Goal: Transaction & Acquisition: Purchase product/service

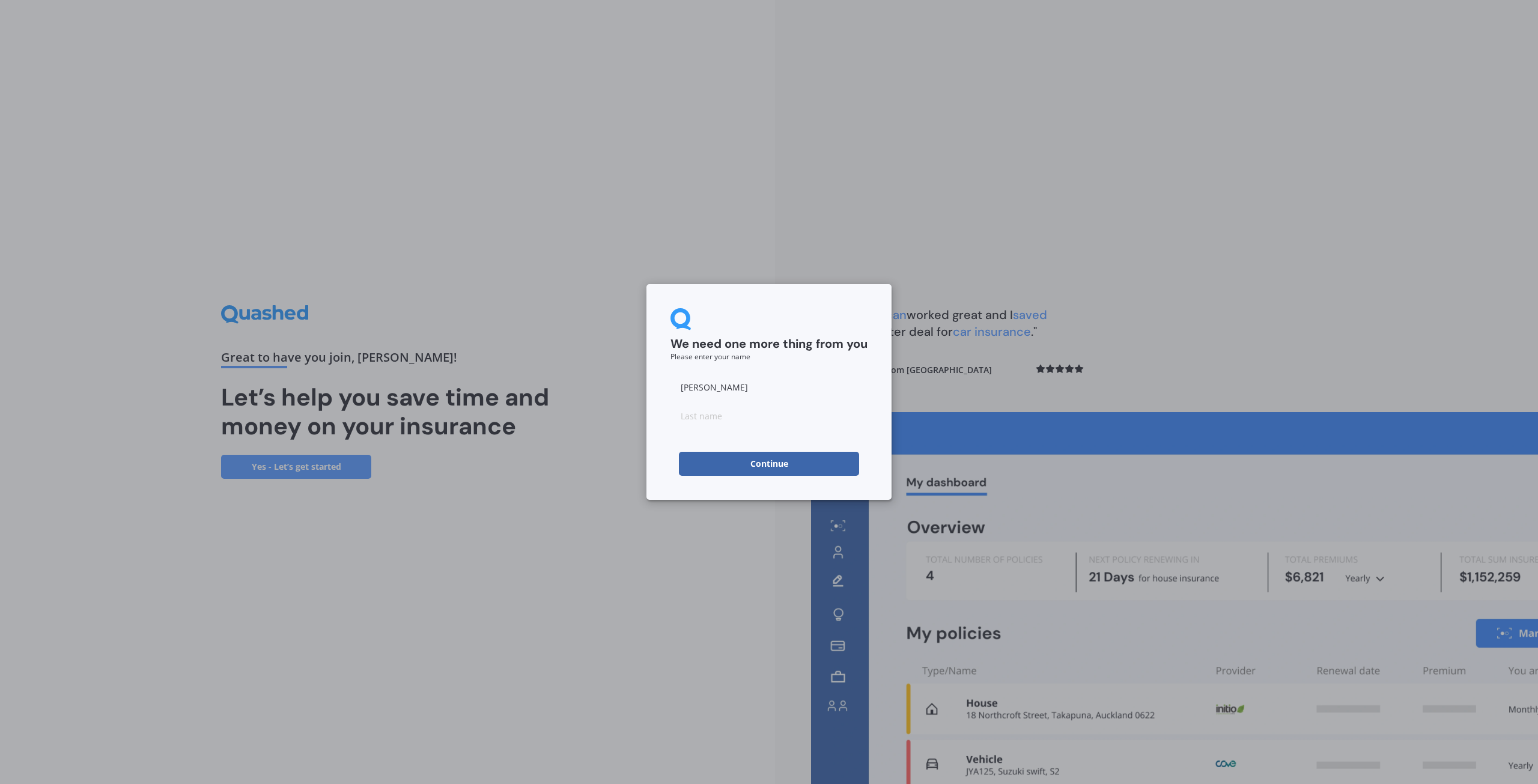
click at [709, 422] on input at bounding box center [769, 416] width 197 height 24
type input "[PERSON_NAME]"
click at [766, 459] on button "Continue" at bounding box center [769, 464] width 181 height 24
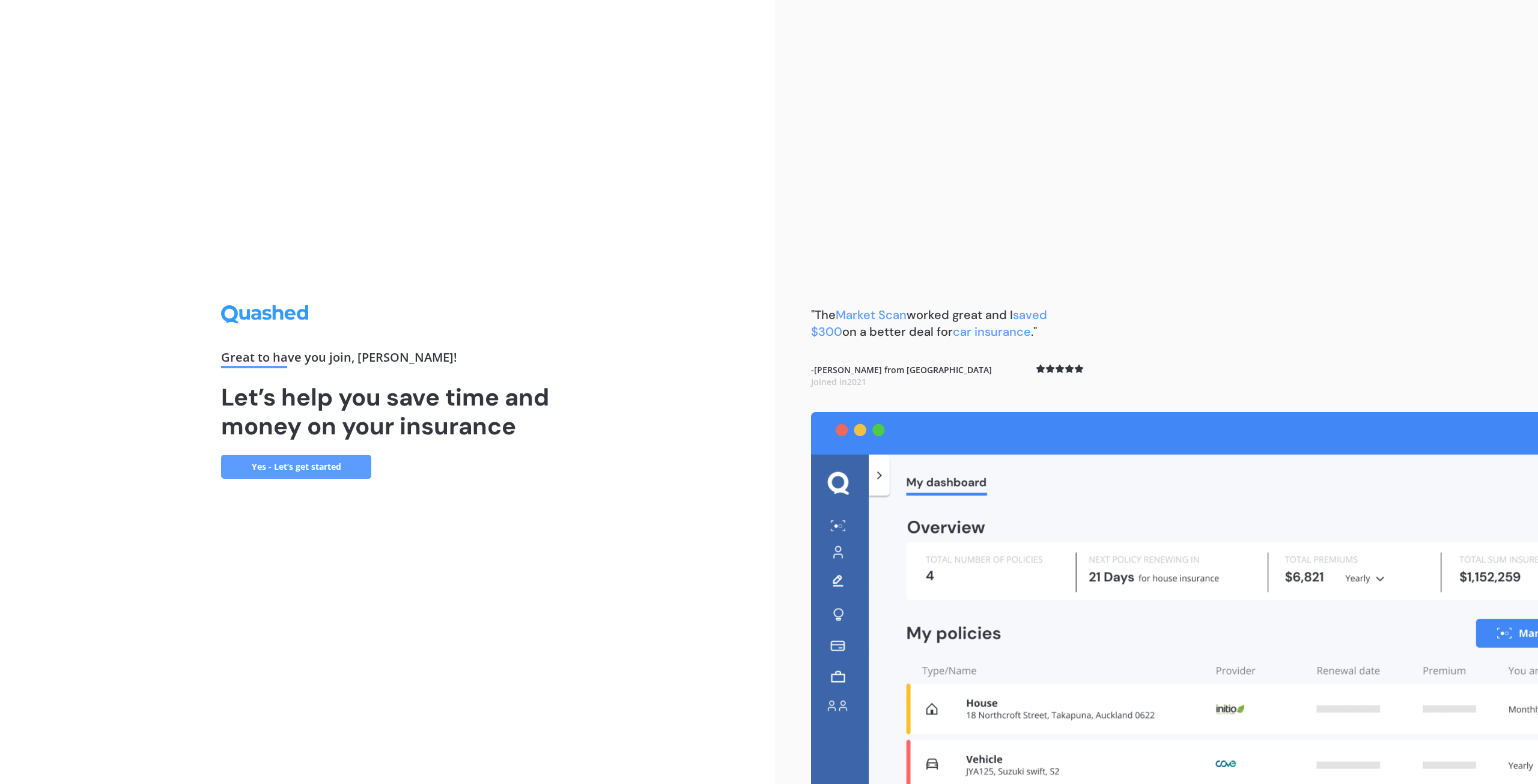
click at [320, 460] on link "Yes - Let’s get started" at bounding box center [296, 467] width 150 height 24
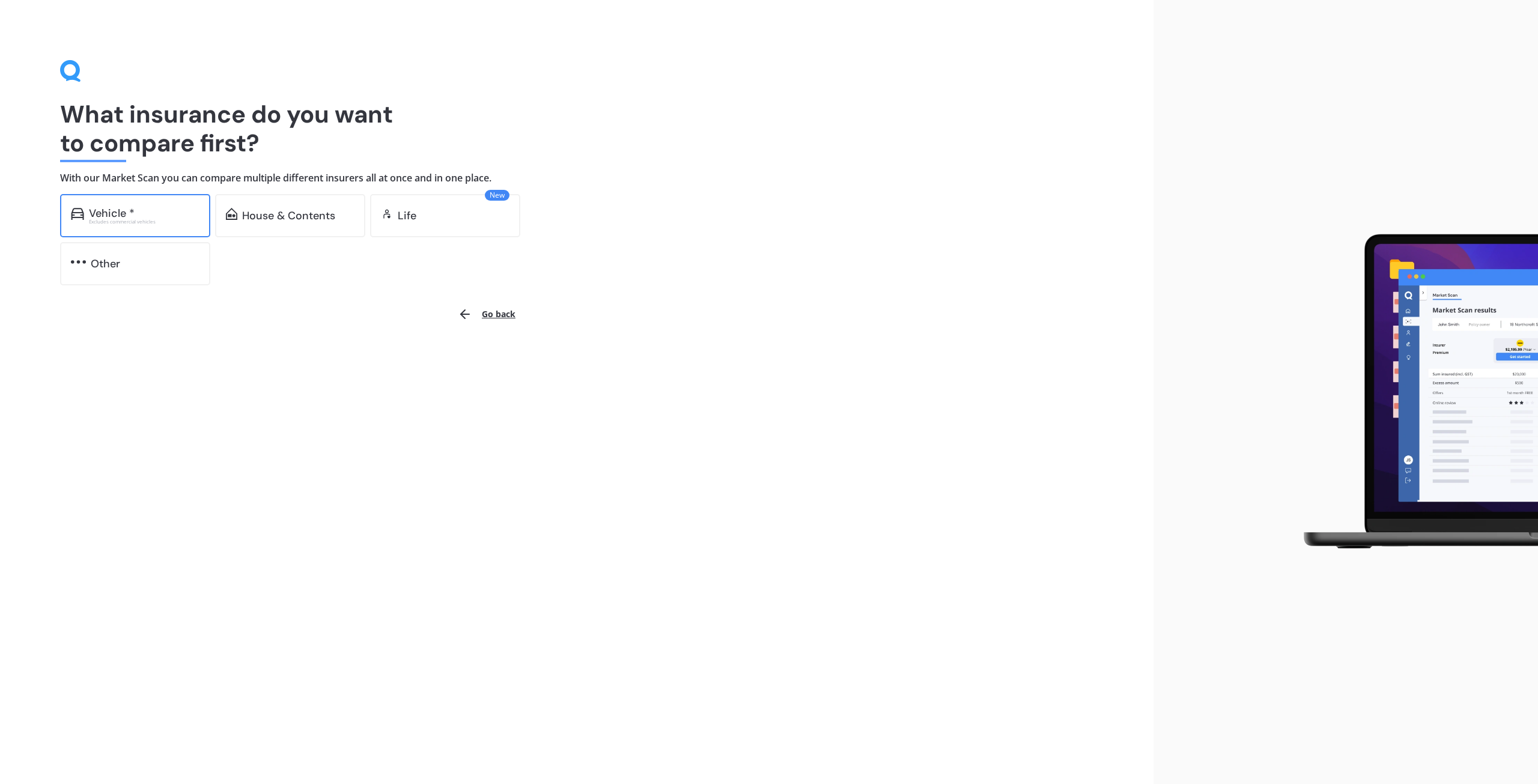
click at [138, 208] on div "Vehicle *" at bounding box center [144, 214] width 111 height 12
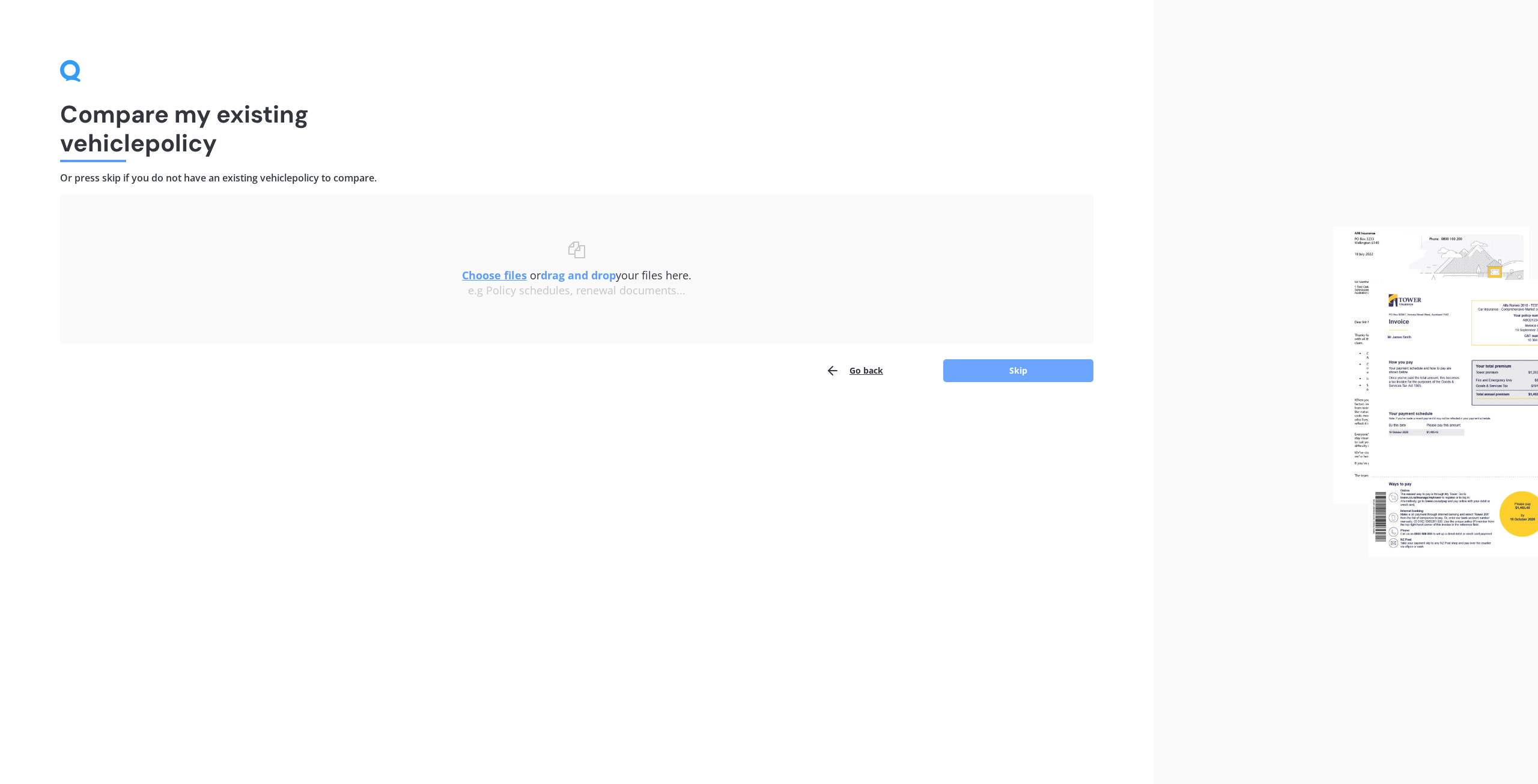
click at [993, 368] on button "Skip" at bounding box center [1018, 370] width 150 height 23
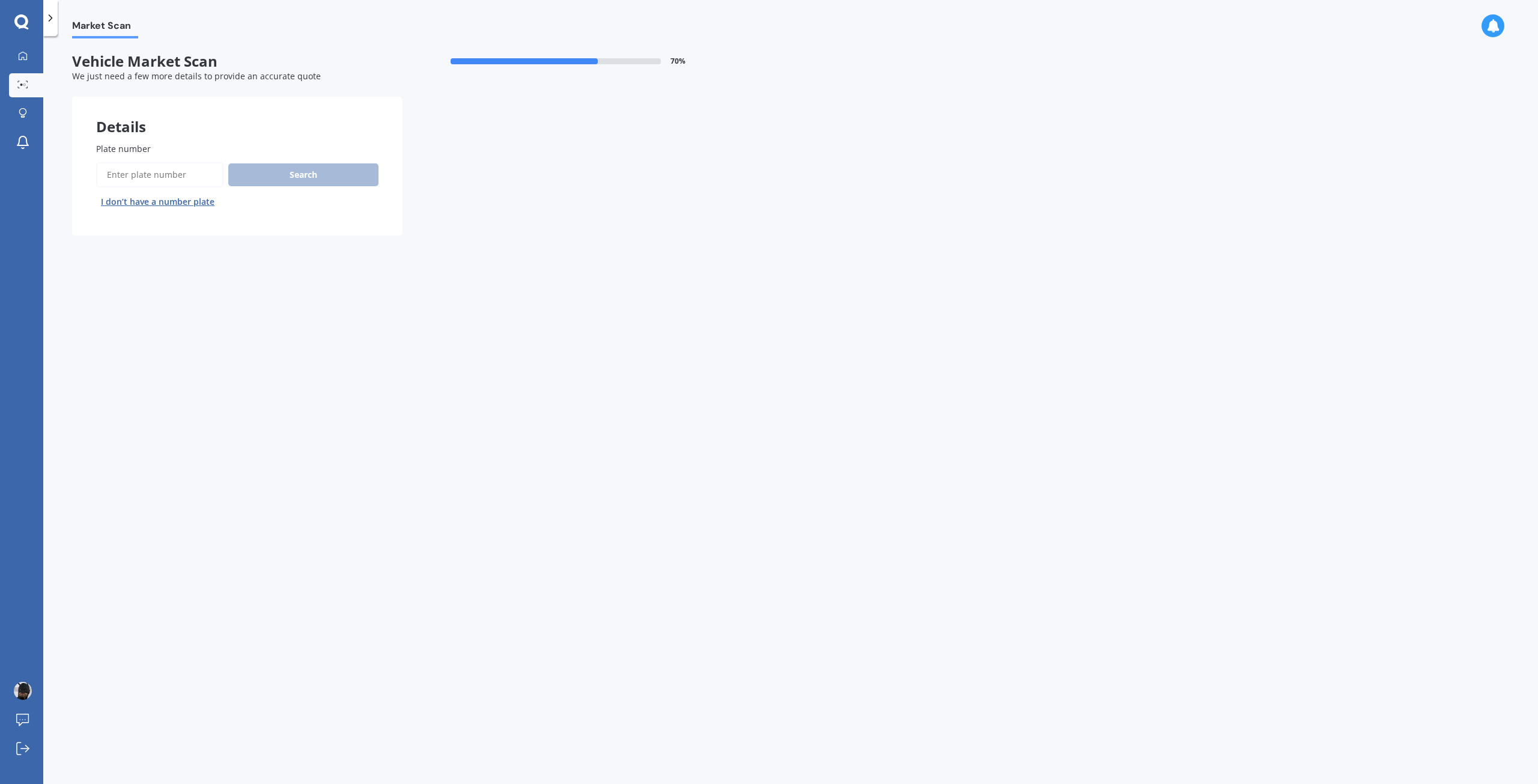
click at [169, 173] on input "Plate number" at bounding box center [160, 174] width 127 height 25
type input "J"
type input "JFU73"
click at [278, 173] on button "Search" at bounding box center [303, 174] width 150 height 23
select select "SUZUKI"
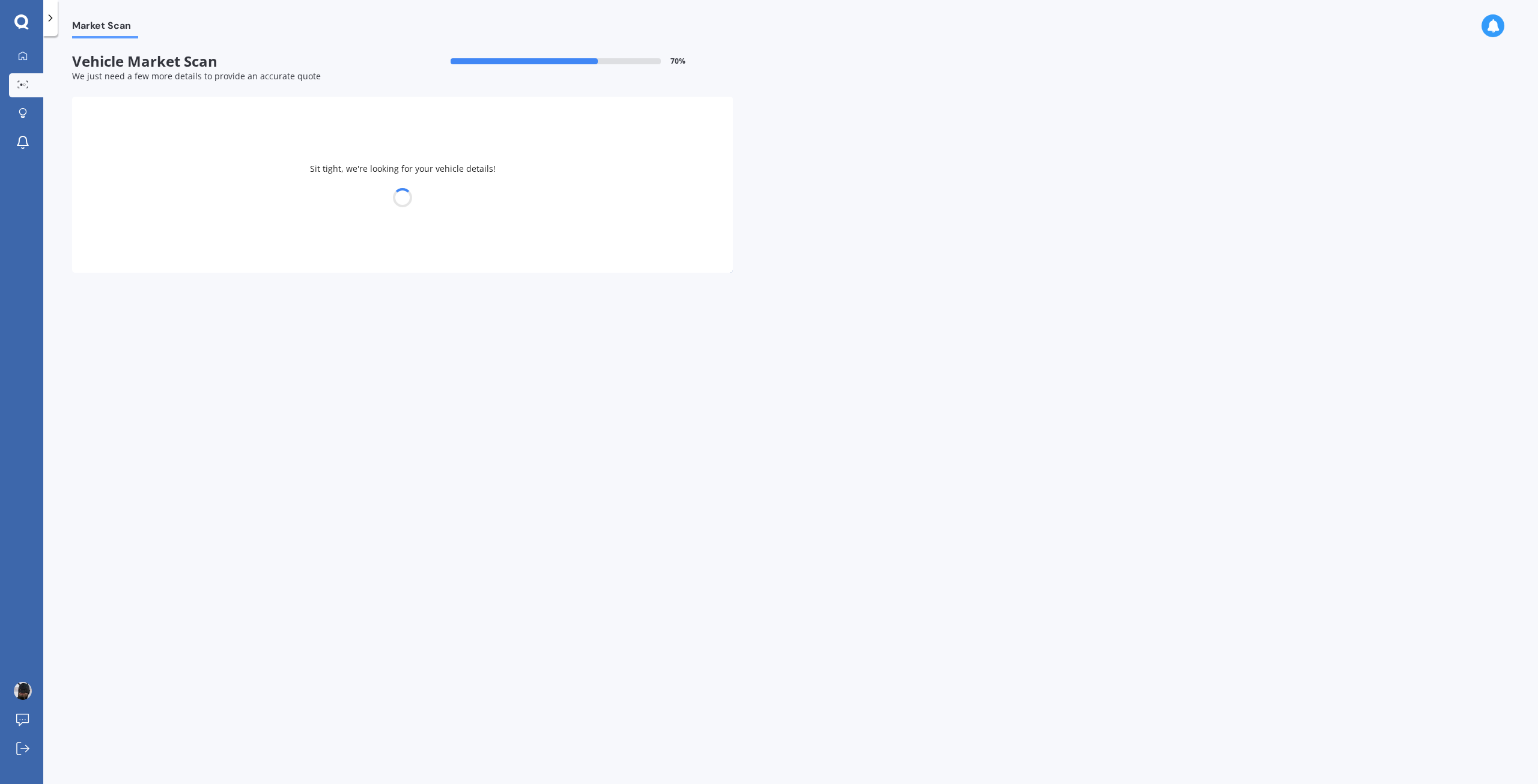
select select "SWIFT"
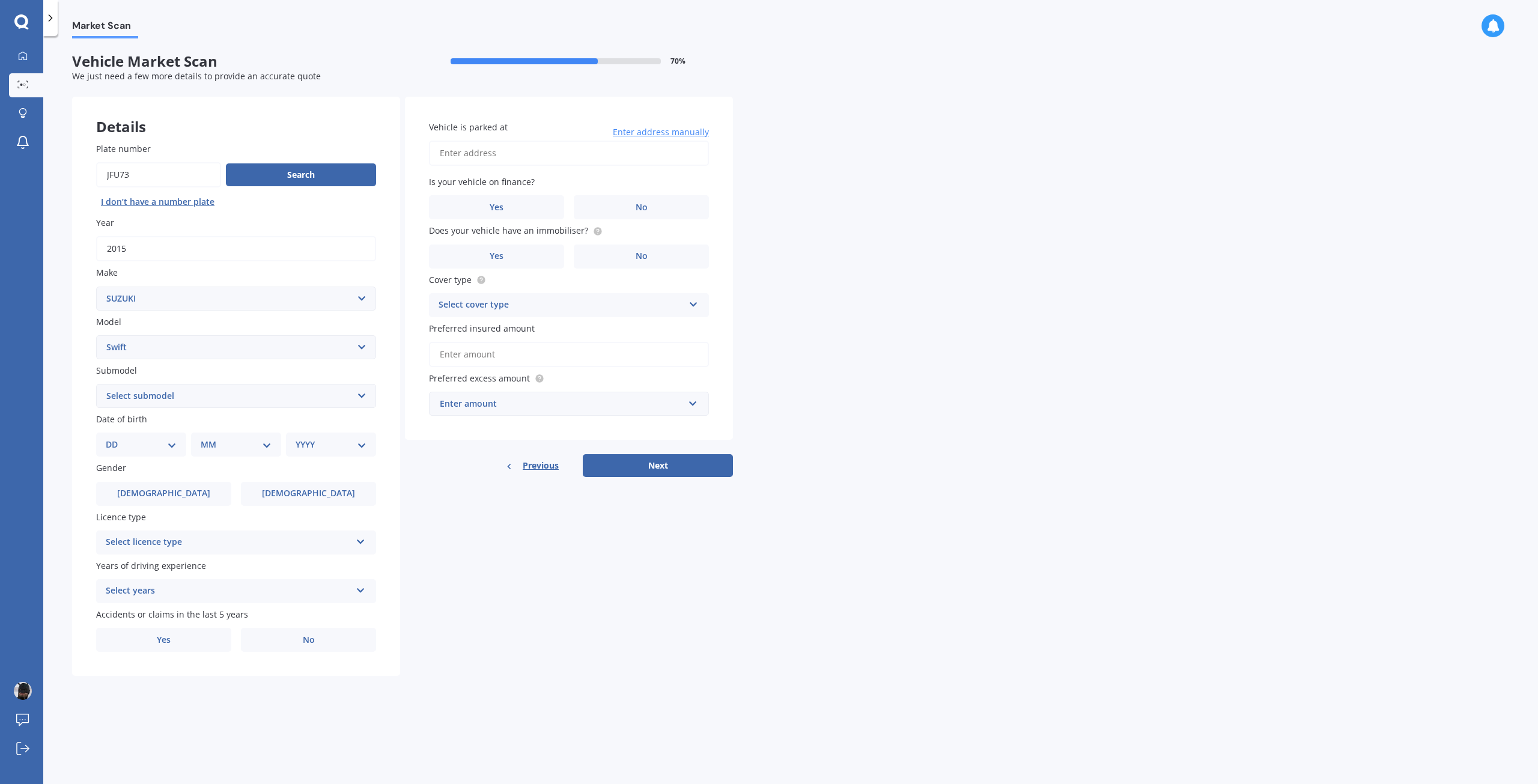
click at [228, 395] on select "Select submodel (All other) Cino Diesel Turbo GA GL GLX GO GP GS GTI LTD RS Hyb…" at bounding box center [236, 395] width 280 height 24
click at [227, 395] on select "Select submodel (All other) Cino Diesel Turbo GA GL GLX GO GP GS GTI LTD RS Hyb…" at bounding box center [236, 395] width 280 height 24
click at [227, 395] on select "Select submodel (All other) Cino Diesel Turbo GA GL GLX GO GP GS GTI LTD RS Hyb…" at bounding box center [236, 395] width 280 height 24
click at [138, 448] on select "DD 01 02 03 04 05 06 07 08 09 10 11 12 13 14 15 16 17 18 19 20 21 22 23 24 25 2…" at bounding box center [141, 444] width 71 height 14
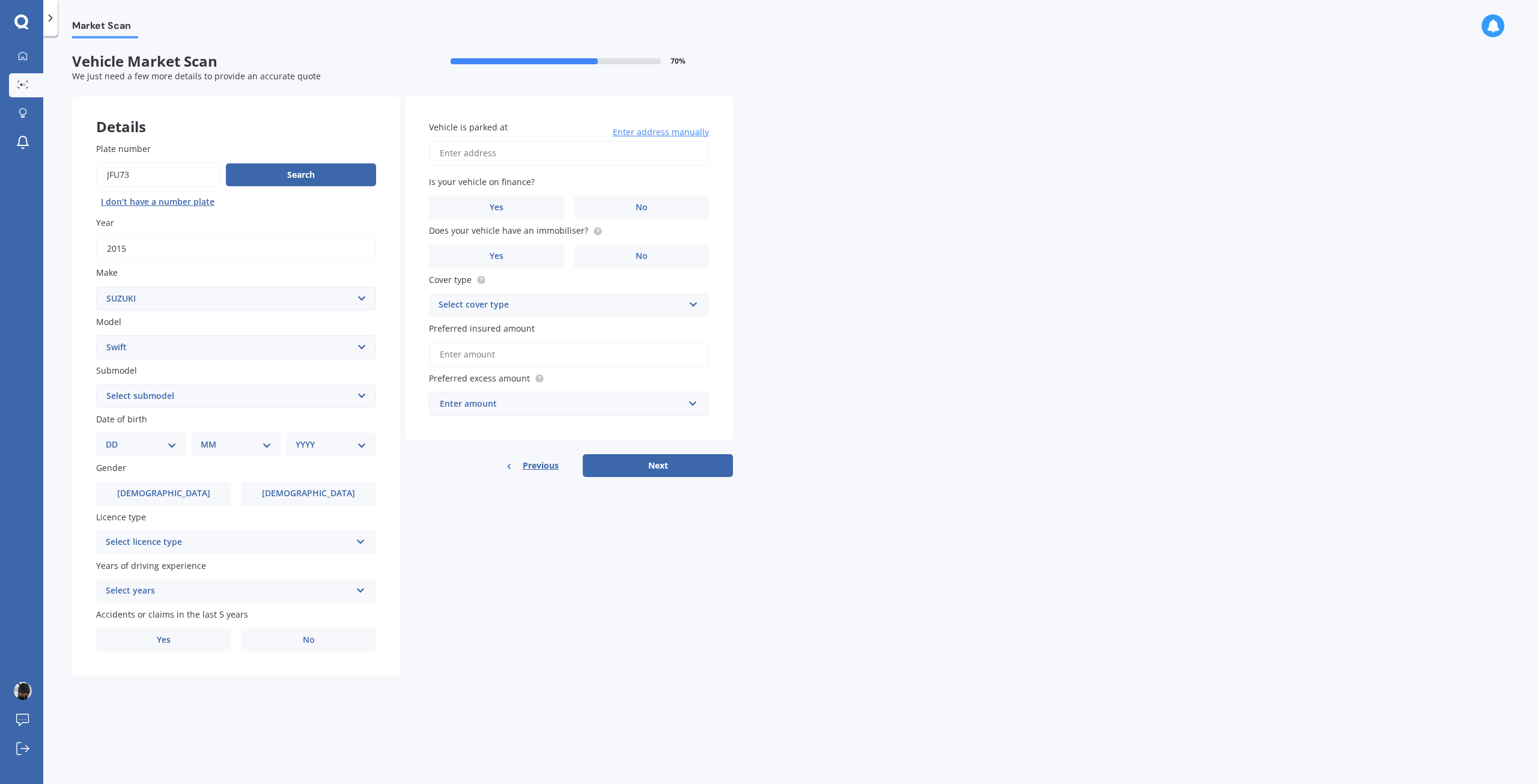
select select "14"
click at [115, 438] on select "DD 01 02 03 04 05 06 07 08 09 10 11 12 13 14 15 16 17 18 19 20 21 22 23 24 25 2…" at bounding box center [141, 444] width 71 height 14
click at [229, 443] on select "MM 01 02 03 04 05 06 07 08 09 10 11 12" at bounding box center [239, 444] width 66 height 14
select select "12"
click at [206, 438] on select "MM 01 02 03 04 05 06 07 08 09 10 11 12" at bounding box center [239, 444] width 66 height 14
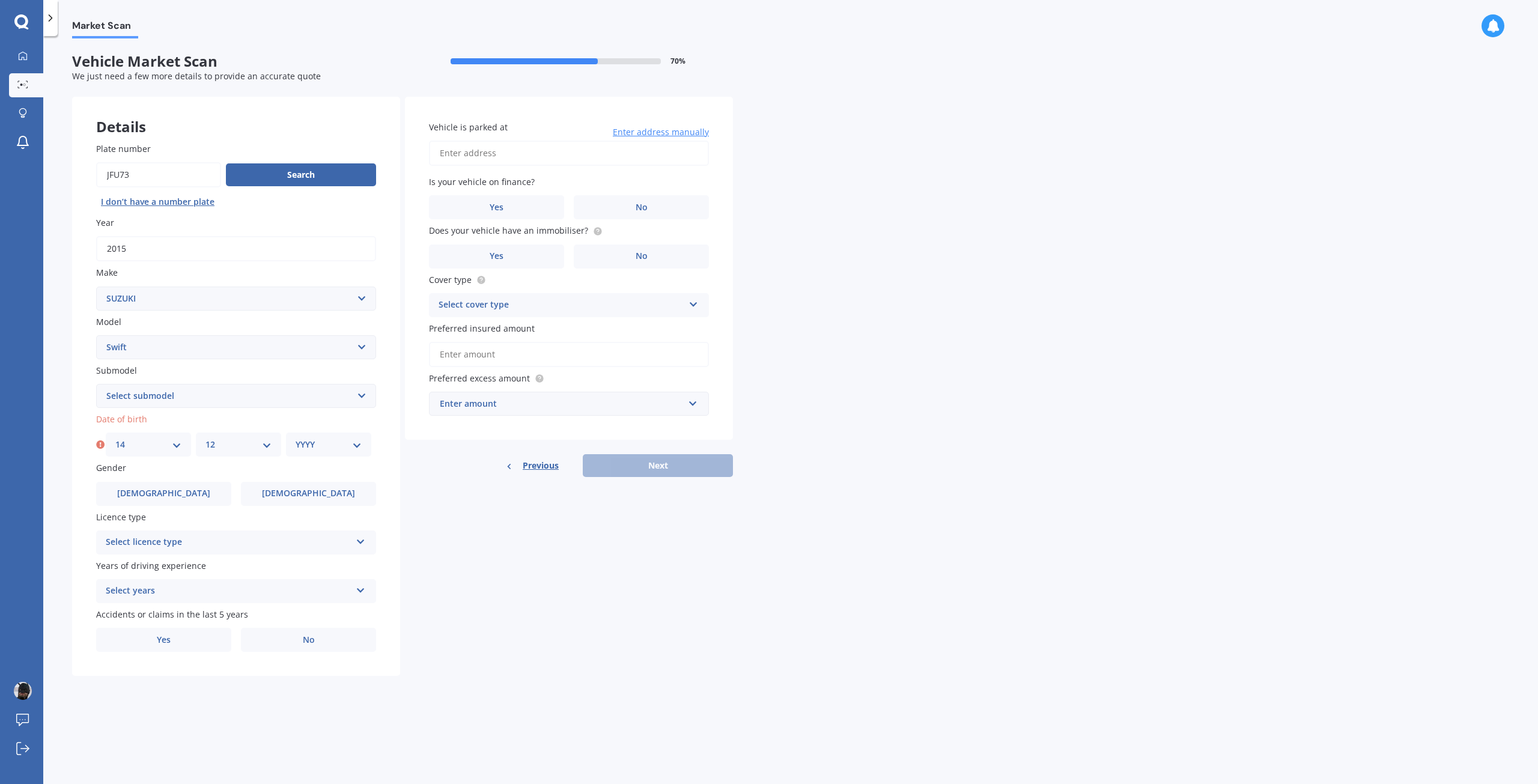
click at [320, 446] on select "YYYY 2025 2024 2023 2022 2021 2020 2019 2018 2017 2016 2015 2014 2013 2012 2011…" at bounding box center [328, 444] width 66 height 14
select select "1998"
click at [295, 438] on select "YYYY 2025 2024 2023 2022 2021 2020 2019 2018 2017 2016 2015 2014 2013 2012 2011…" at bounding box center [328, 444] width 66 height 14
click at [196, 497] on label "[DEMOGRAPHIC_DATA]" at bounding box center [164, 494] width 135 height 24
click at [0, 0] on input "[DEMOGRAPHIC_DATA]" at bounding box center [0, 0] width 0 height 0
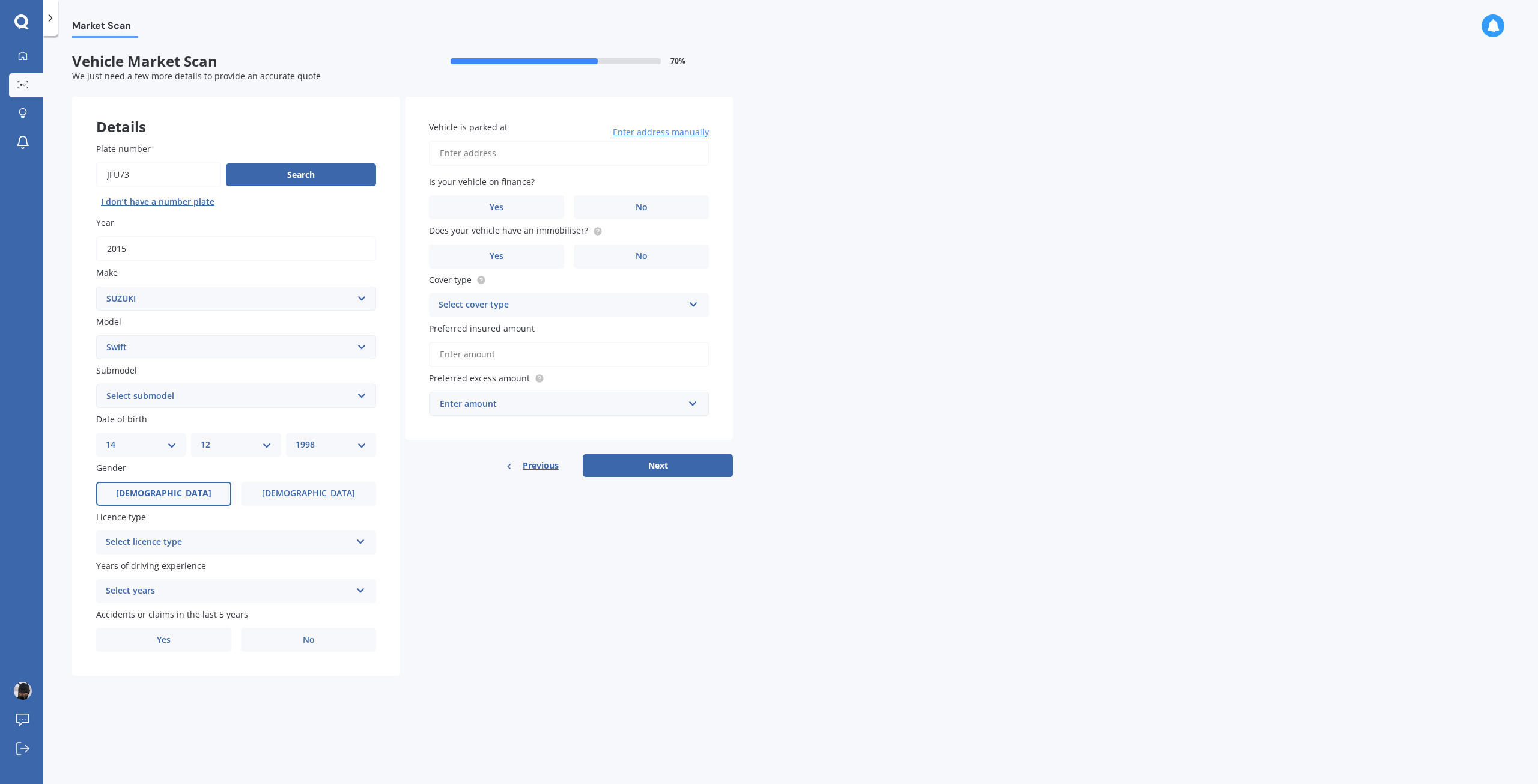
click at [209, 541] on div "Select licence type" at bounding box center [228, 542] width 245 height 14
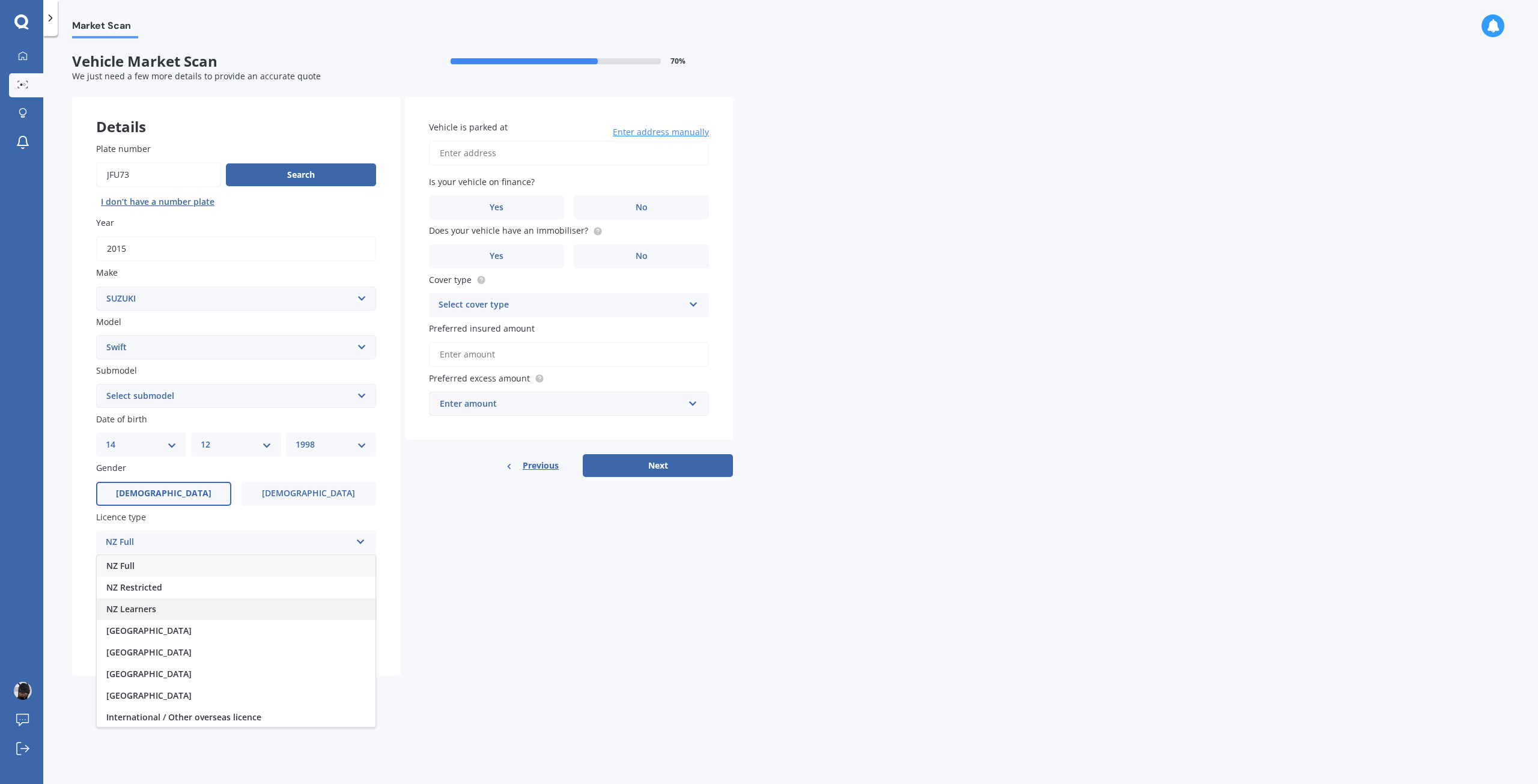
click at [192, 608] on div "NZ Learners" at bounding box center [236, 609] width 279 height 21
click at [190, 583] on div "Select years 5 or more years 4 years 3 years 2 years 1 year" at bounding box center [236, 591] width 280 height 24
click at [190, 584] on div "5 or more years" at bounding box center [228, 591] width 245 height 14
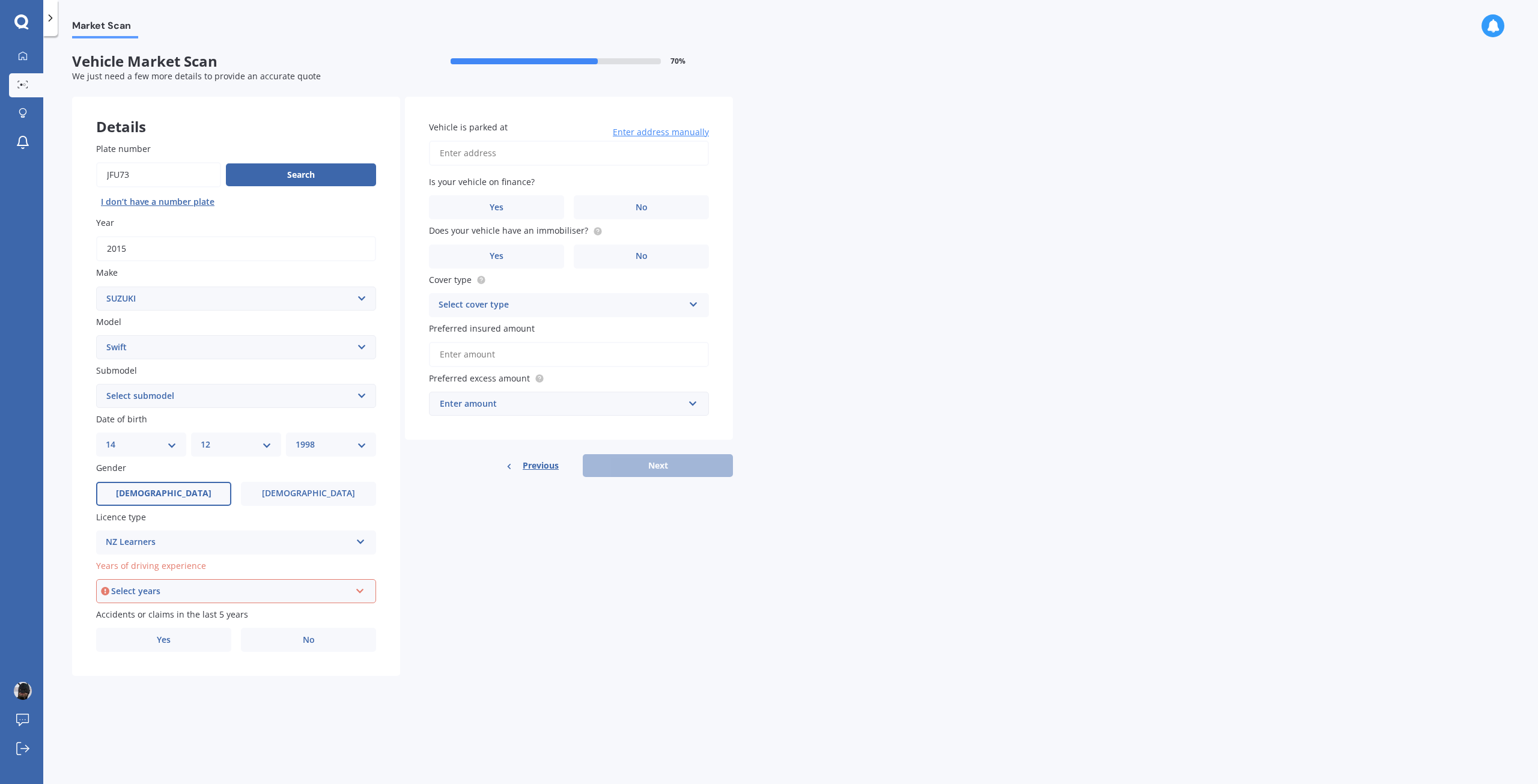
click at [190, 584] on div "Select years" at bounding box center [230, 591] width 239 height 14
click at [149, 705] on div "1 year" at bounding box center [236, 700] width 278 height 21
click at [290, 639] on label "No" at bounding box center [308, 639] width 135 height 24
click at [0, 0] on input "No" at bounding box center [0, 0] width 0 height 0
click at [505, 150] on input "Vehicle is parked at" at bounding box center [569, 153] width 280 height 25
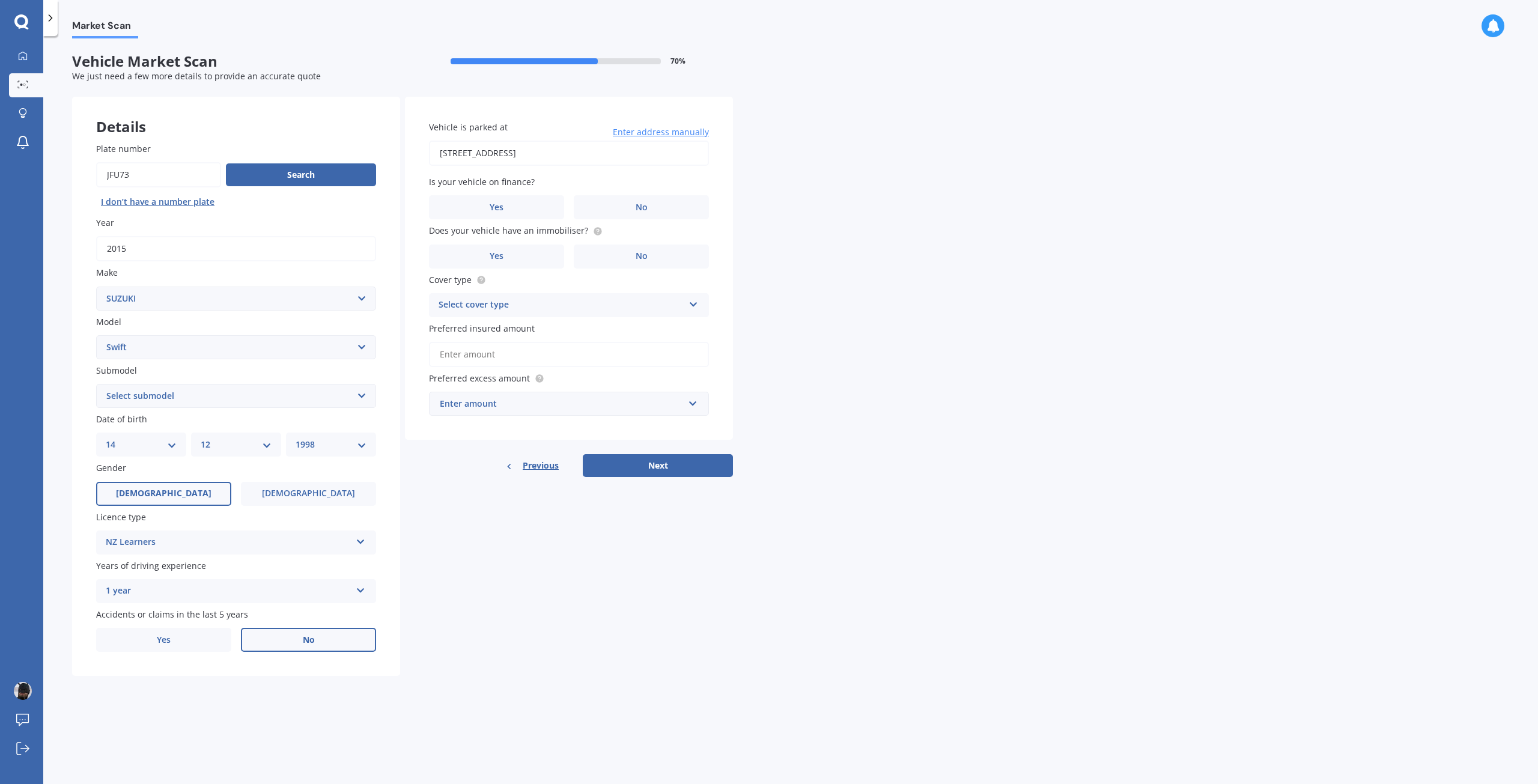
type input "[STREET_ADDRESS]"
click at [607, 203] on label "No" at bounding box center [641, 207] width 135 height 24
click at [0, 0] on input "No" at bounding box center [0, 0] width 0 height 0
click at [624, 252] on label "No" at bounding box center [641, 256] width 135 height 24
click at [0, 0] on input "No" at bounding box center [0, 0] width 0 height 0
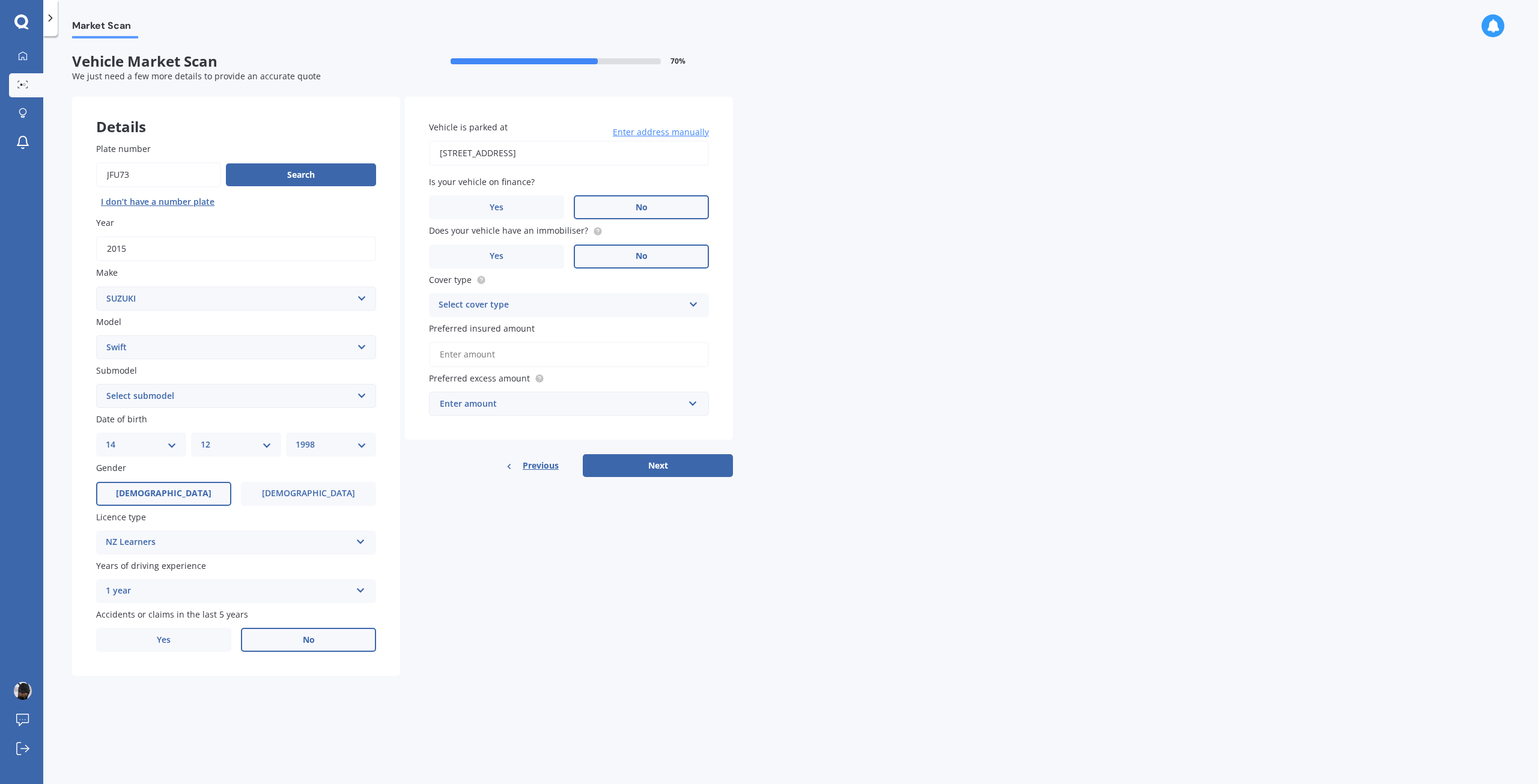
click at [546, 298] on div "Select cover type" at bounding box center [561, 305] width 245 height 14
click at [536, 327] on div "Comprehensive" at bounding box center [569, 328] width 279 height 21
click at [572, 347] on input "Preferred insured amount" at bounding box center [569, 354] width 280 height 25
click at [553, 329] on label "Preferred insured amount" at bounding box center [567, 328] width 275 height 13
click at [553, 342] on input "Preferred insured amount" at bounding box center [569, 354] width 280 height 25
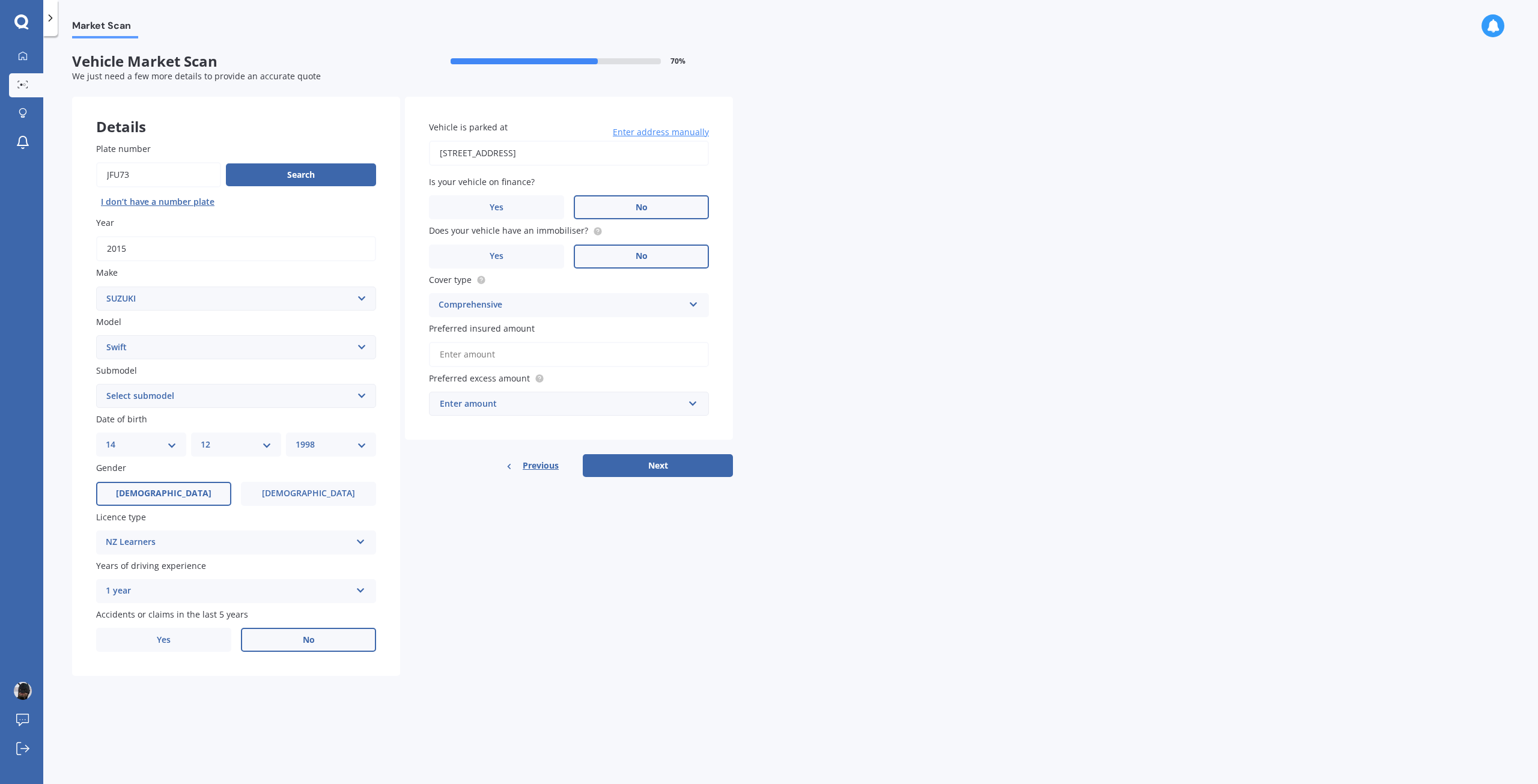
click at [847, 371] on div "Market Scan Vehicle Market Scan 70 % We just need a few more details to provide…" at bounding box center [790, 413] width 1494 height 748
click at [678, 467] on button "Next" at bounding box center [658, 465] width 150 height 23
click at [999, 445] on div "Market Scan Vehicle Market Scan 70 % We just need a few more details to provide…" at bounding box center [790, 413] width 1494 height 748
click at [268, 390] on select "Select submodel (All other) Cino Diesel Turbo GA GL GLX GO GP GS GTI LTD RS Hyb…" at bounding box center [236, 395] width 280 height 24
select select "(ALL OTHER)"
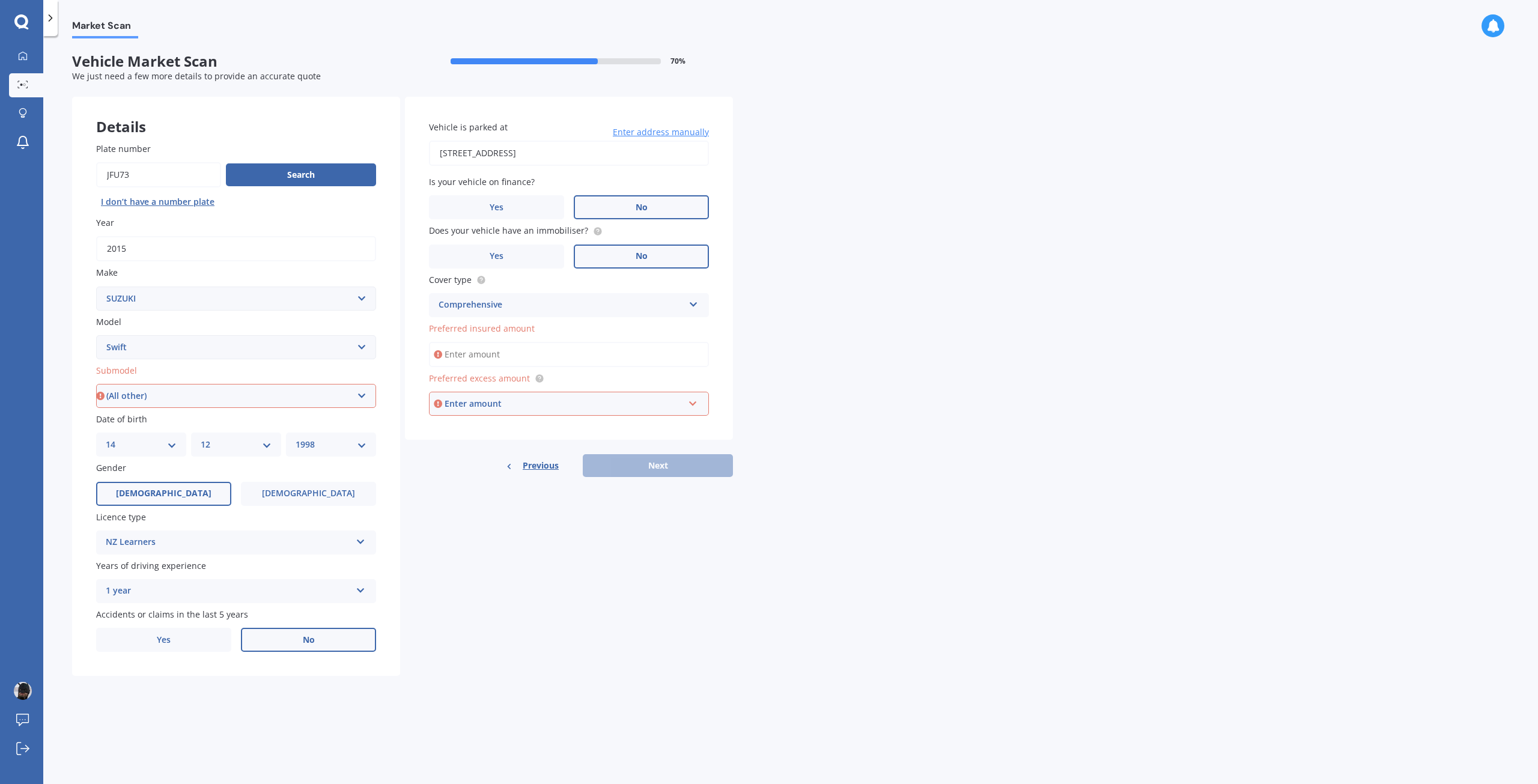
click at [96, 384] on select "Select submodel (All other) Cino Diesel Turbo GA GL GLX GO GP GS GTI LTD RS Hyb…" at bounding box center [236, 395] width 280 height 24
click at [499, 358] on input "Preferred insured amount" at bounding box center [569, 354] width 280 height 25
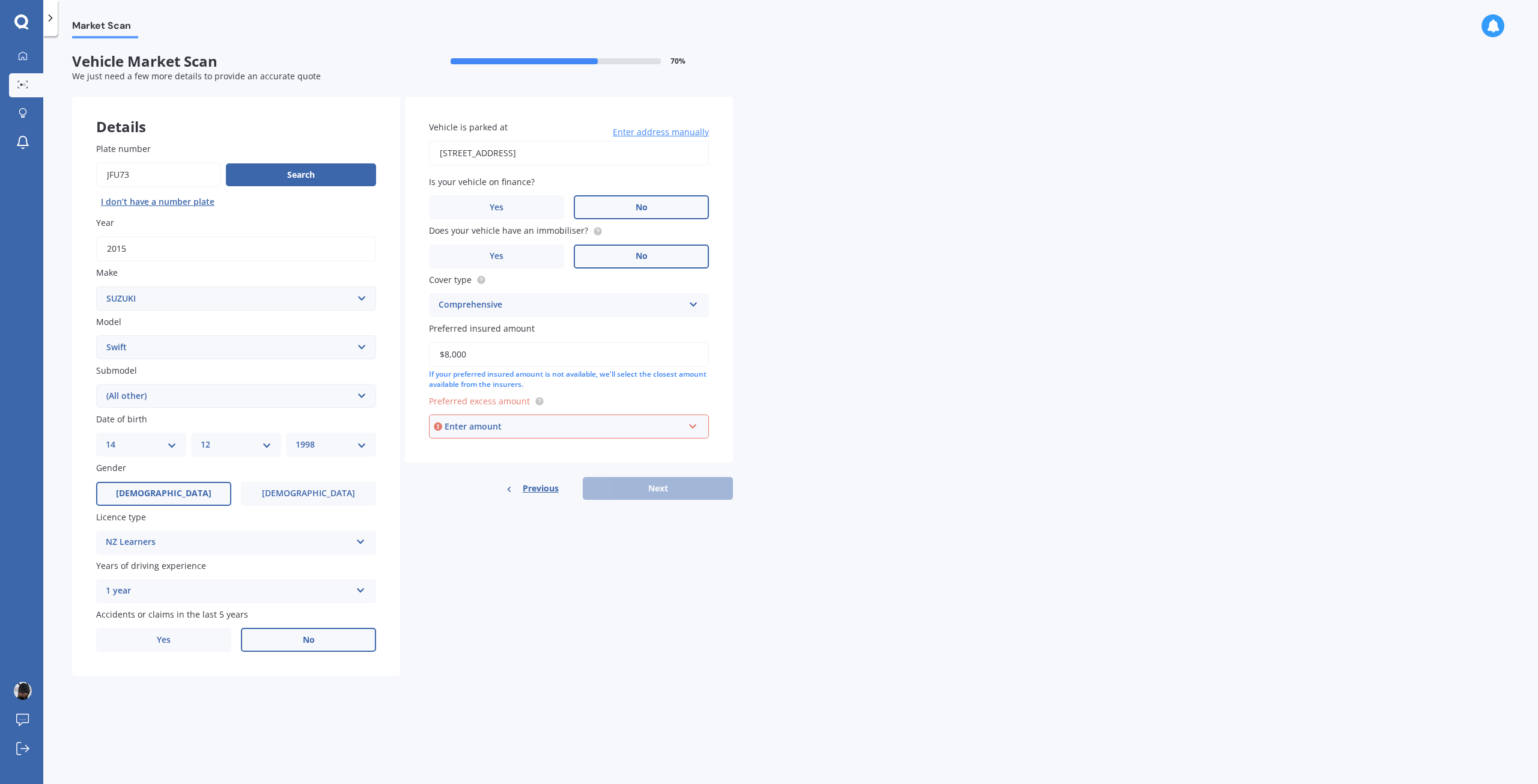
type input "$8,000"
click at [485, 427] on div "Enter amount" at bounding box center [564, 427] width 239 height 14
click at [911, 397] on div "Market Scan Vehicle Market Scan 70 % We just need a few more details to provide…" at bounding box center [790, 413] width 1494 height 748
click at [612, 420] on div "$100" at bounding box center [561, 427] width 244 height 14
click at [483, 490] on div "$500" at bounding box center [569, 494] width 279 height 22
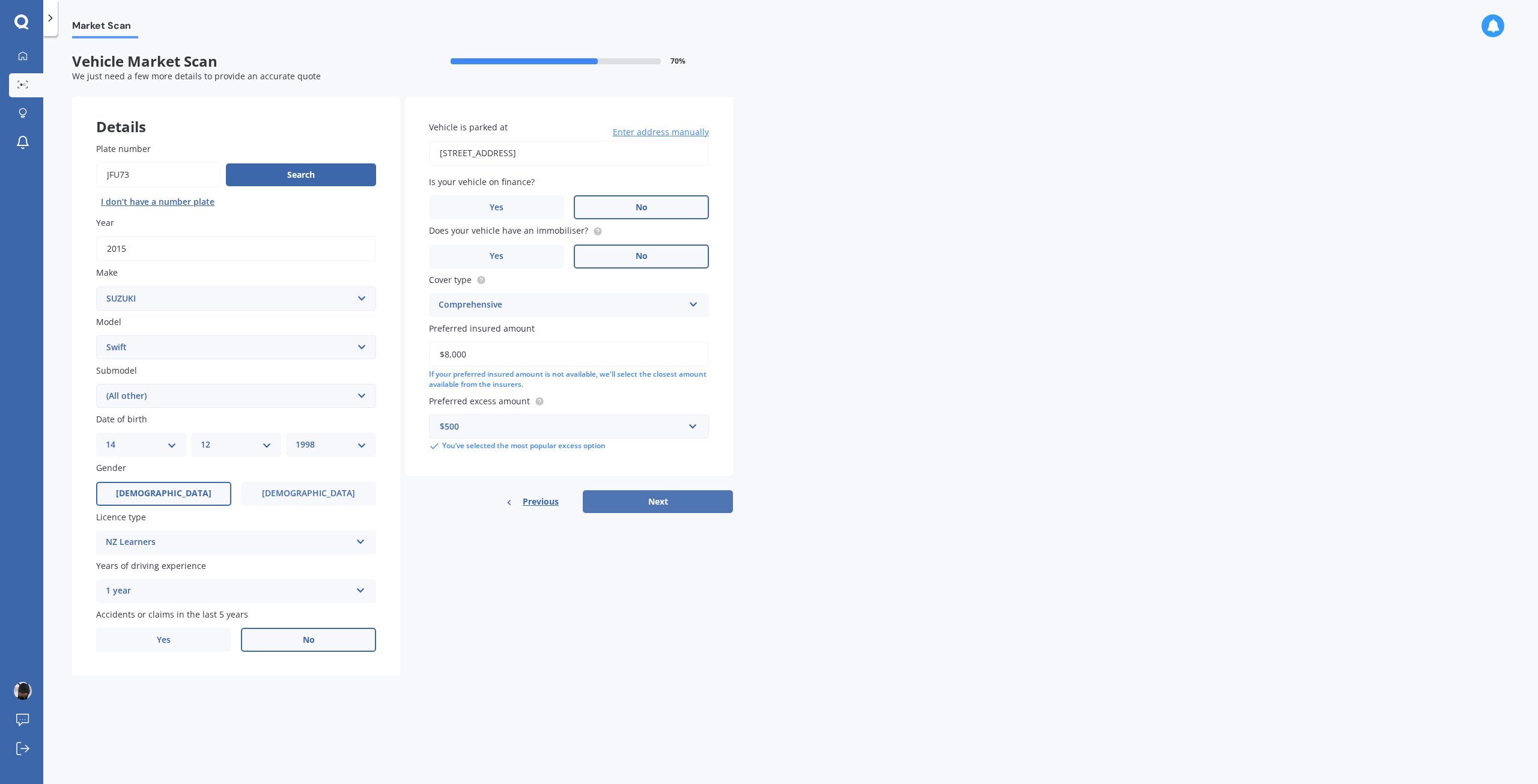
click at [623, 498] on button "Next" at bounding box center [658, 501] width 150 height 23
select select "14"
select select "12"
select select "1998"
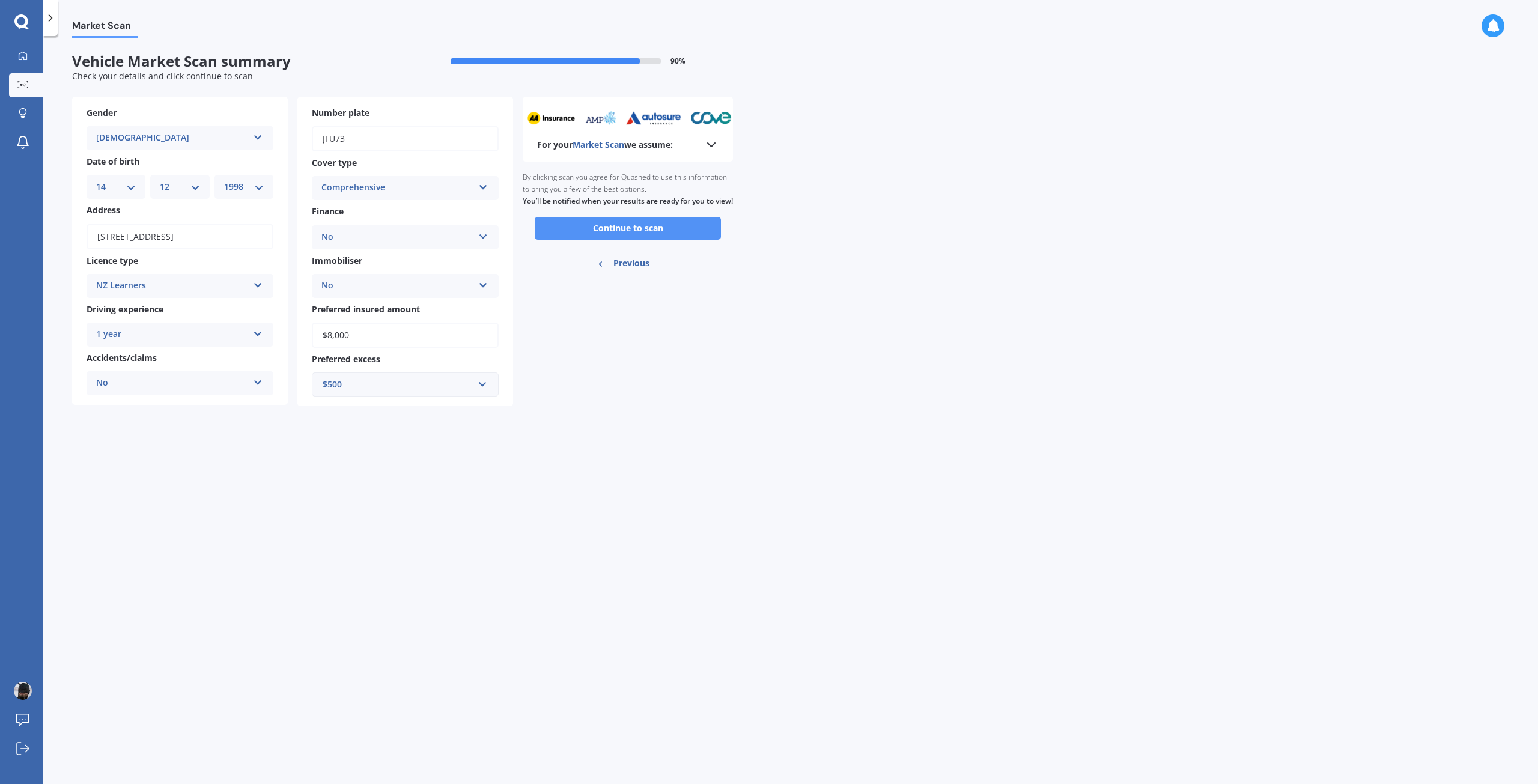
click at [633, 237] on button "Continue to scan" at bounding box center [627, 228] width 186 height 23
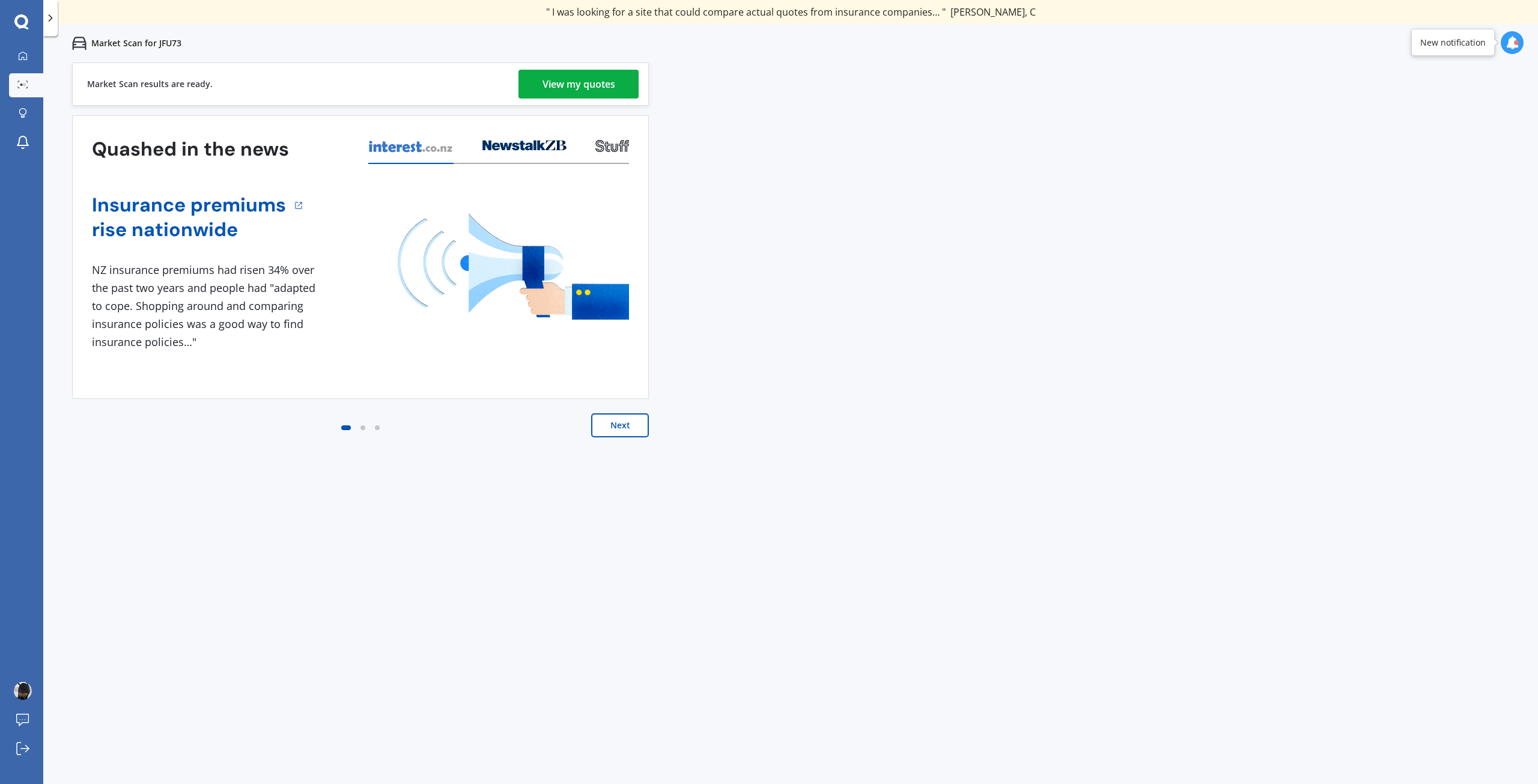
click at [559, 74] on div "View my quotes" at bounding box center [579, 83] width 72 height 29
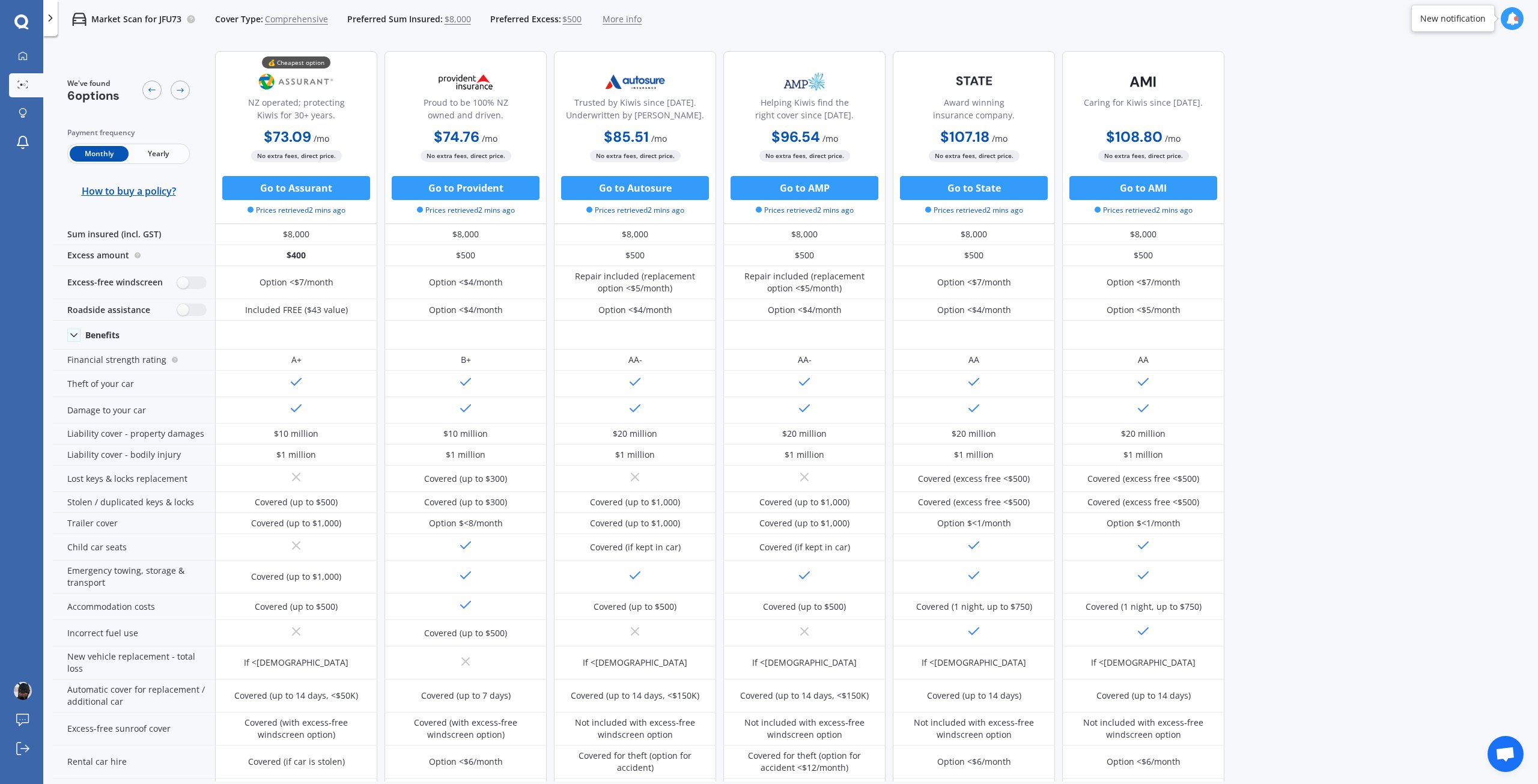
click at [610, 15] on span "More info" at bounding box center [622, 20] width 39 height 12
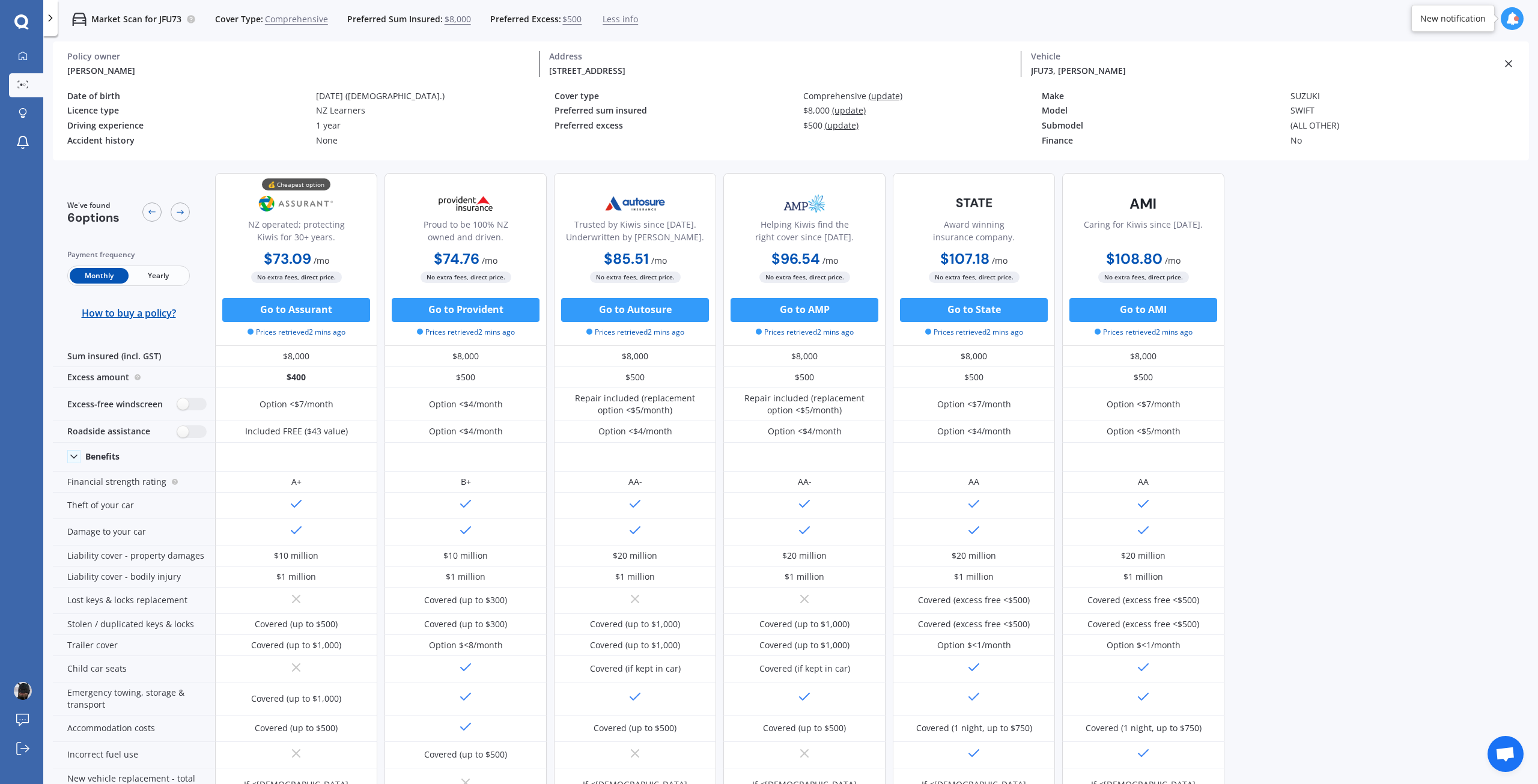
click at [610, 15] on span "Less info" at bounding box center [620, 20] width 36 height 12
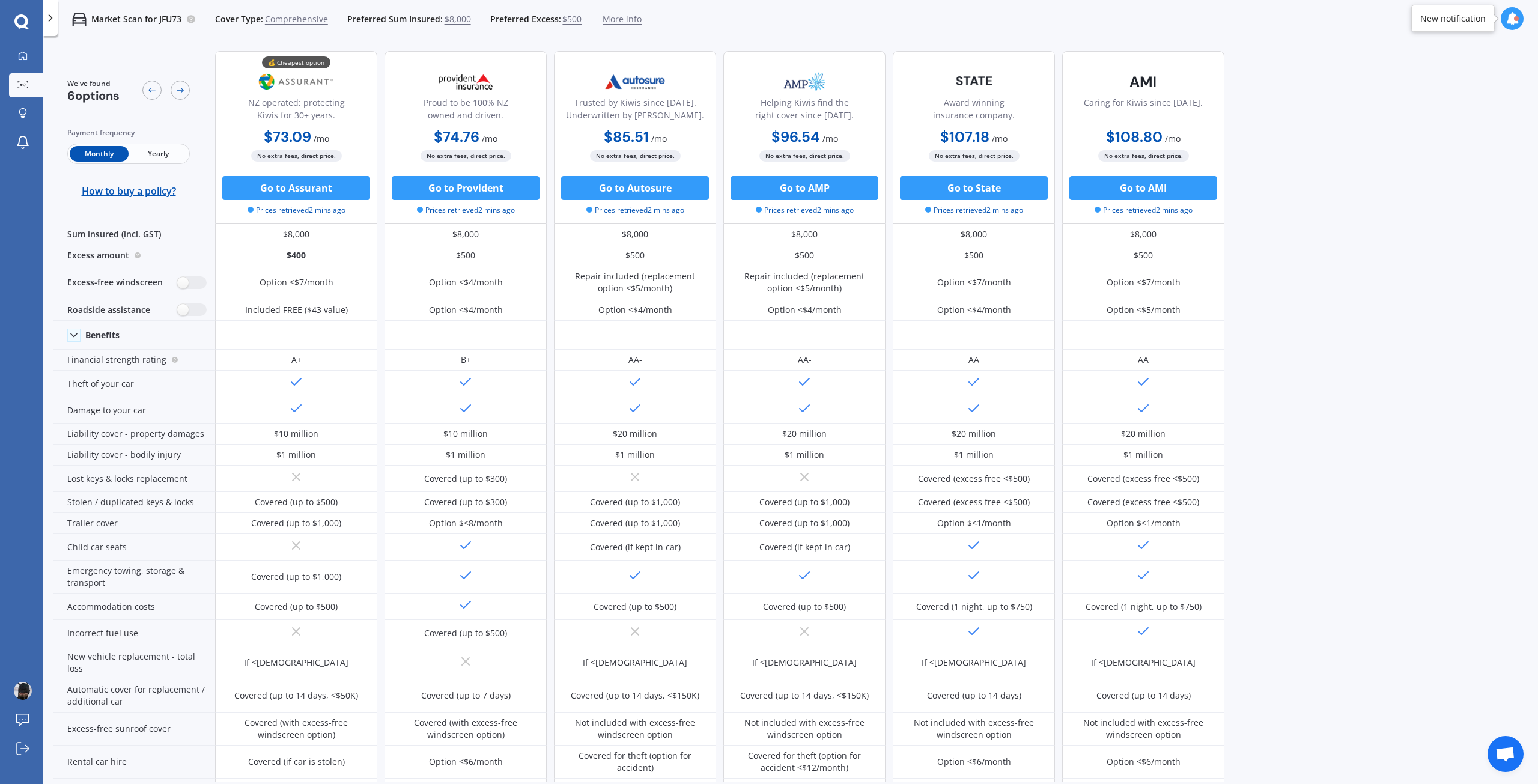
click at [166, 153] on span "Yearly" at bounding box center [158, 153] width 59 height 15
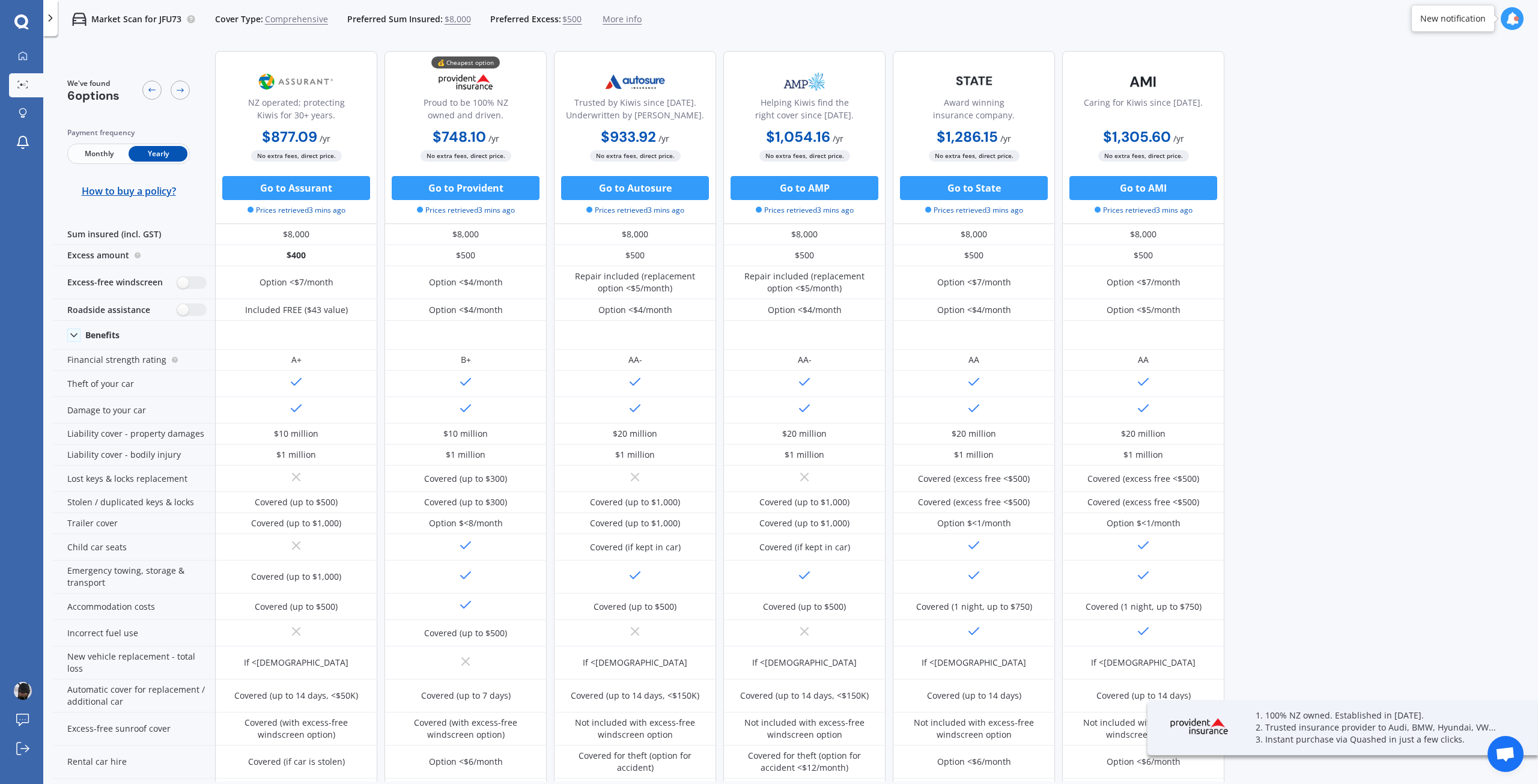
click at [98, 152] on span "Monthly" at bounding box center [99, 153] width 59 height 15
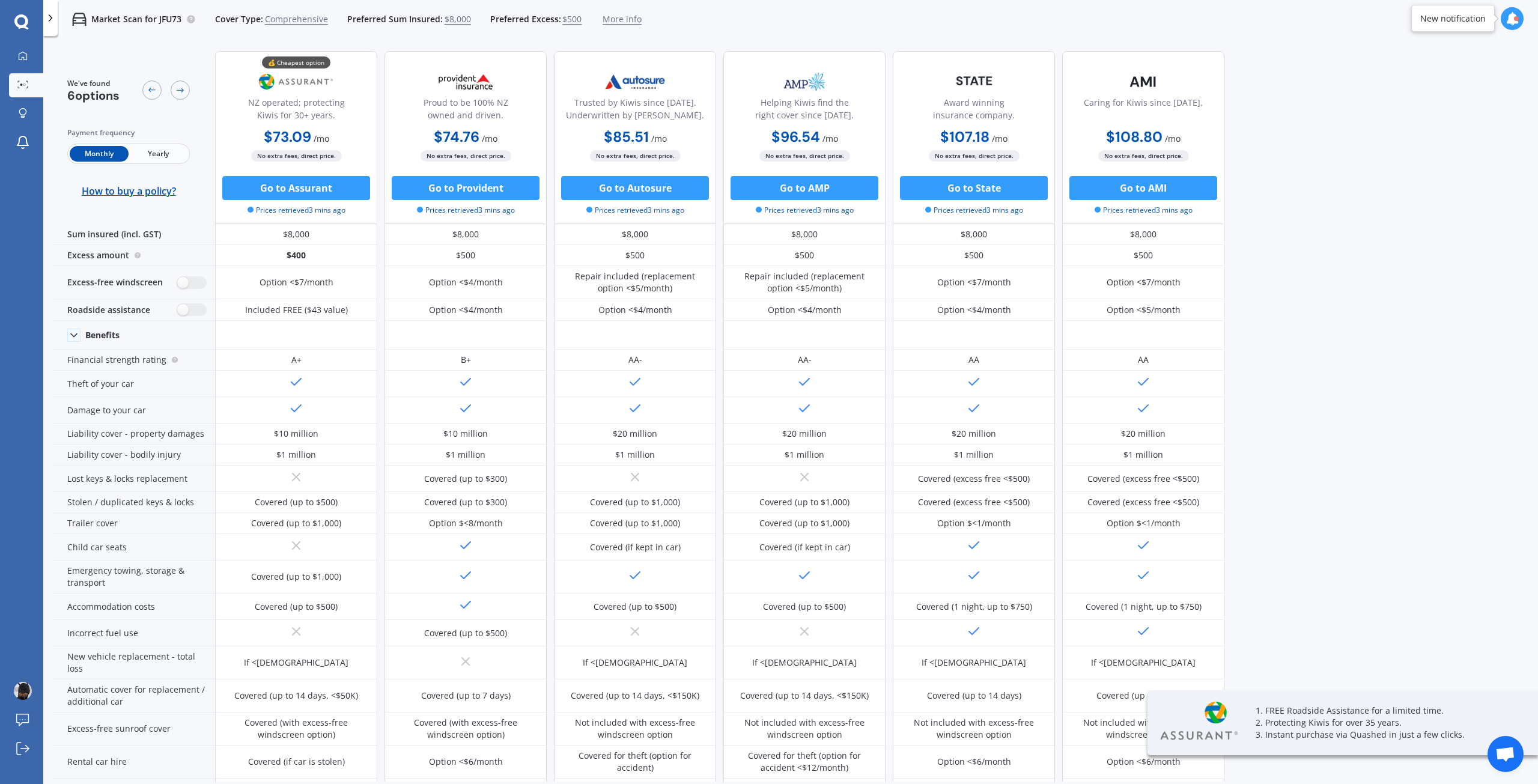
click at [308, 20] on span "Comprehensive" at bounding box center [296, 20] width 63 height 12
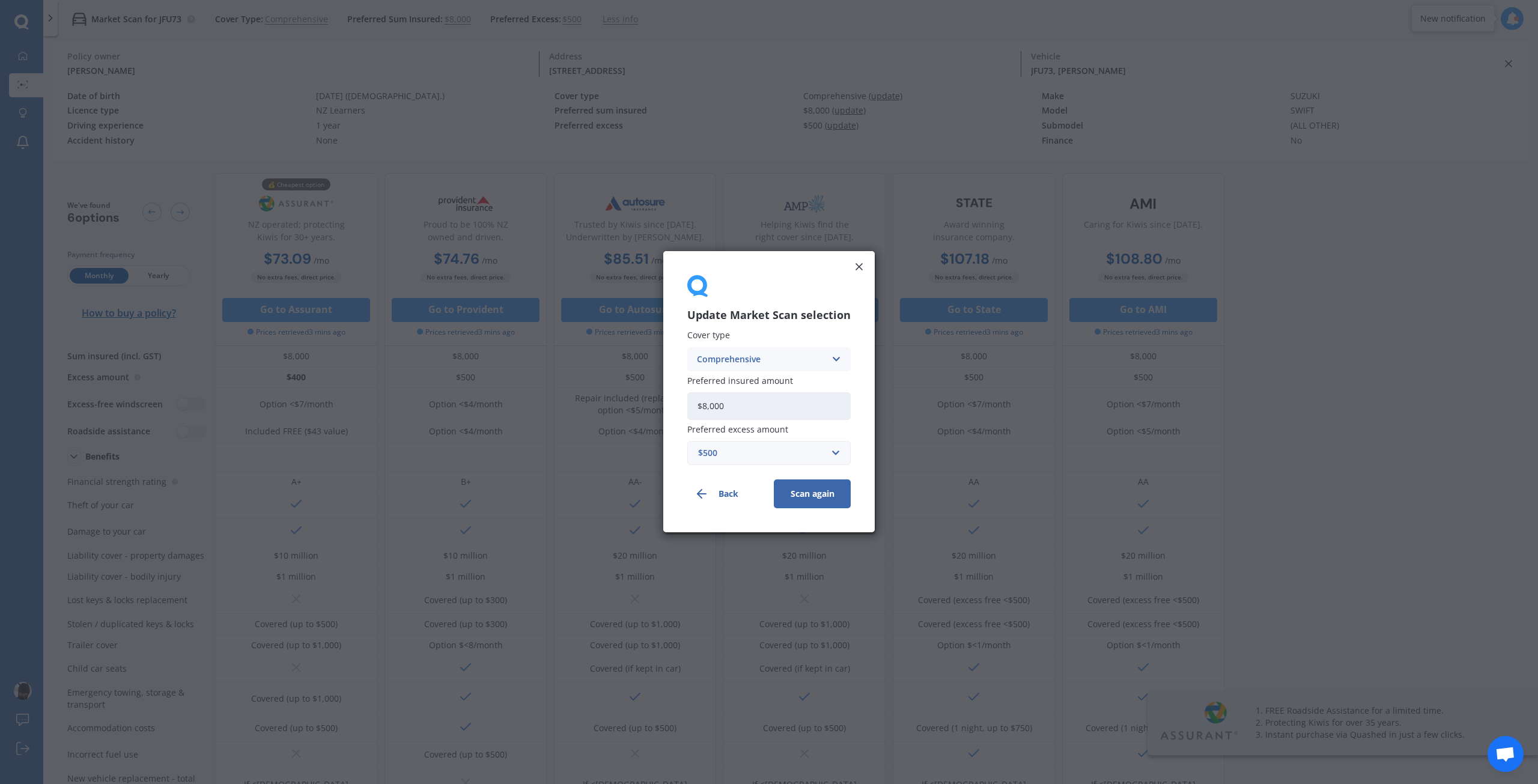
click at [799, 360] on div "Comprehensive" at bounding box center [761, 359] width 128 height 14
click at [801, 407] on div "Third Party, Fire & Theft" at bounding box center [769, 404] width 162 height 21
click at [810, 492] on button "Scan again" at bounding box center [812, 494] width 77 height 29
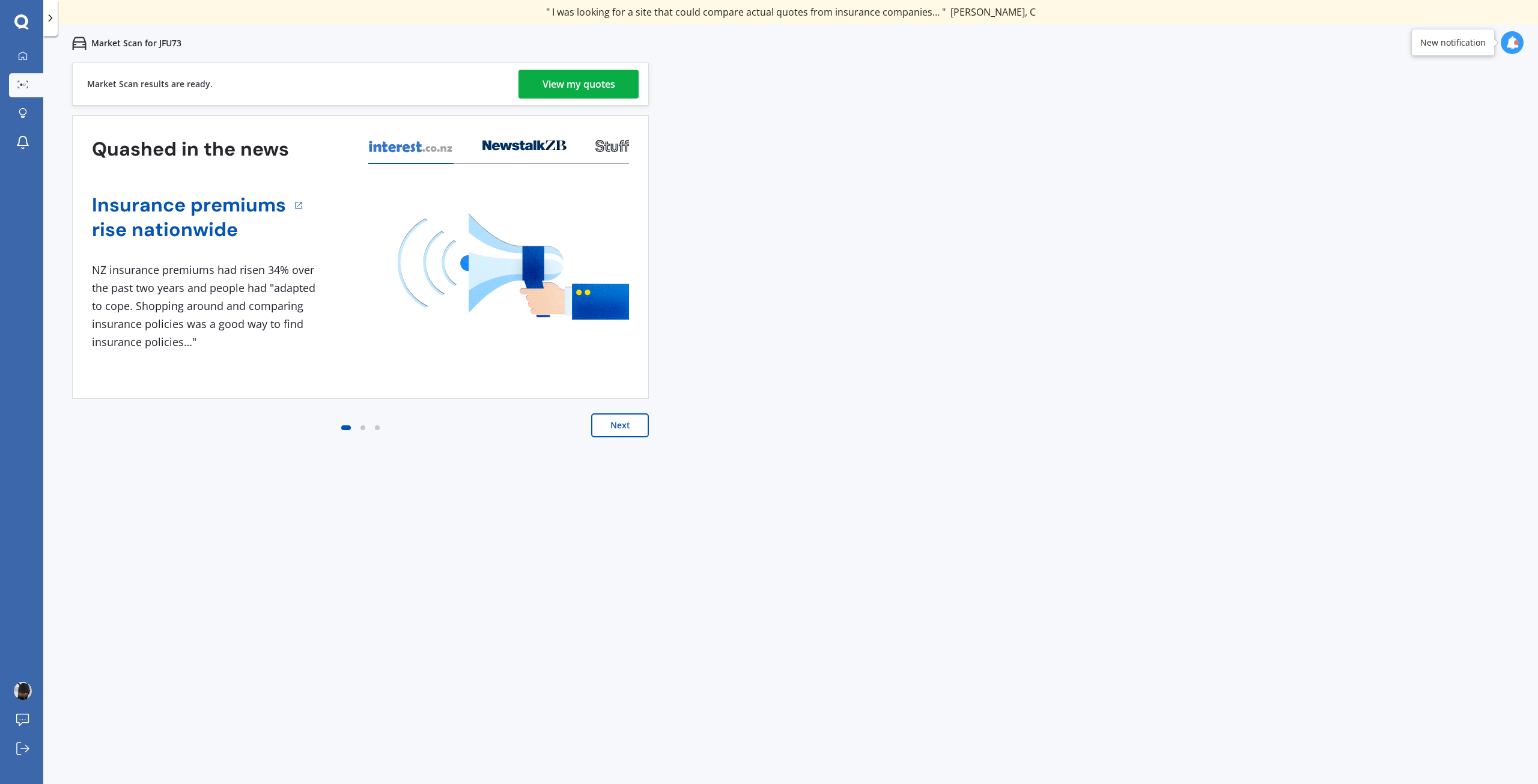
click at [575, 88] on div "View my quotes" at bounding box center [579, 83] width 72 height 29
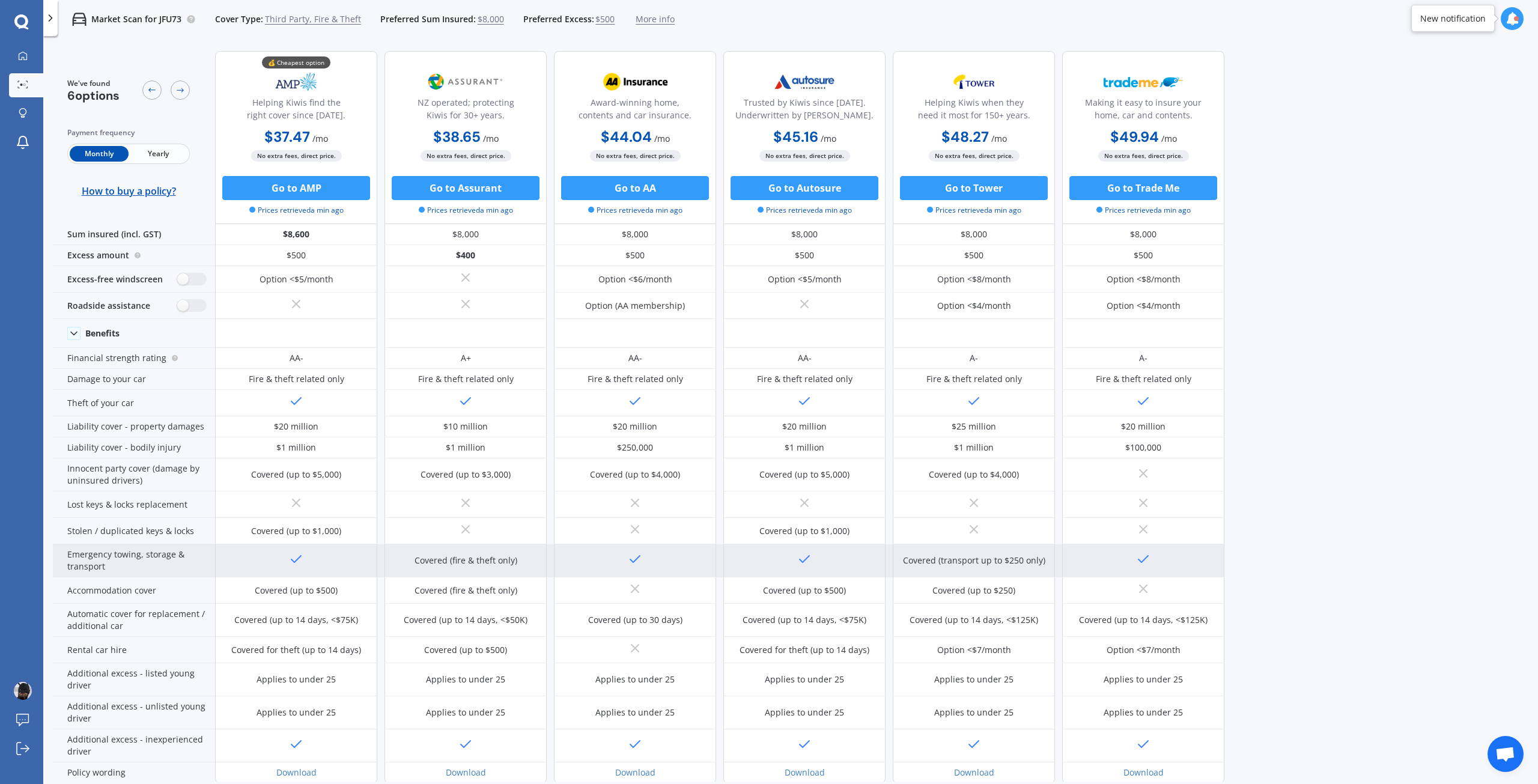
click at [160, 569] on div "Emergency towing, storage & transport" at bounding box center [134, 561] width 162 height 33
